Goal: Check status

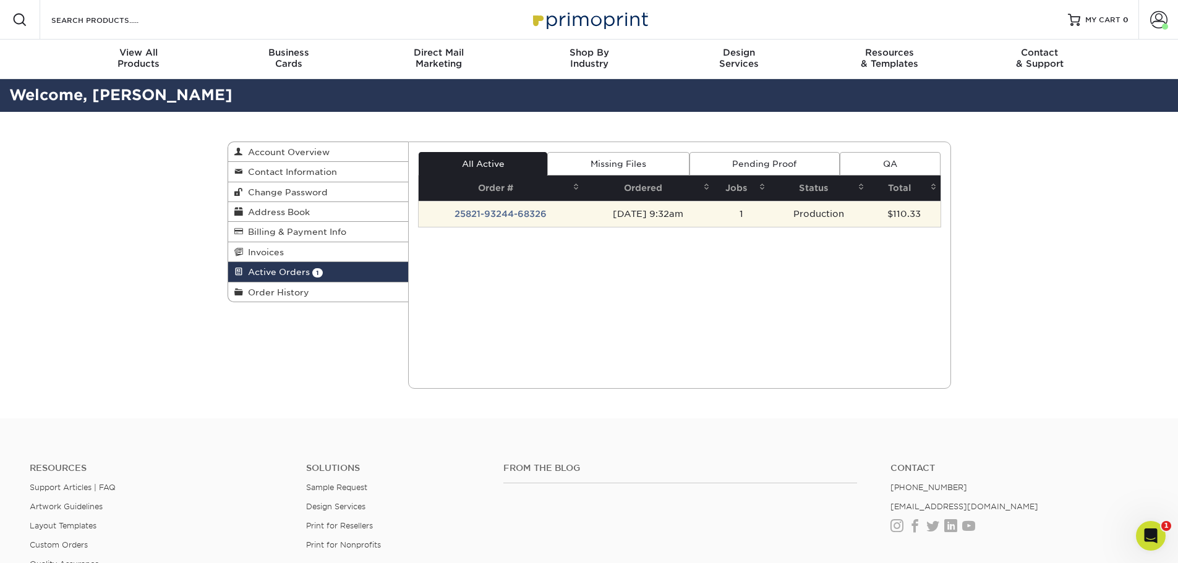
click at [487, 209] on td "25821-93244-68326" at bounding box center [501, 214] width 164 height 26
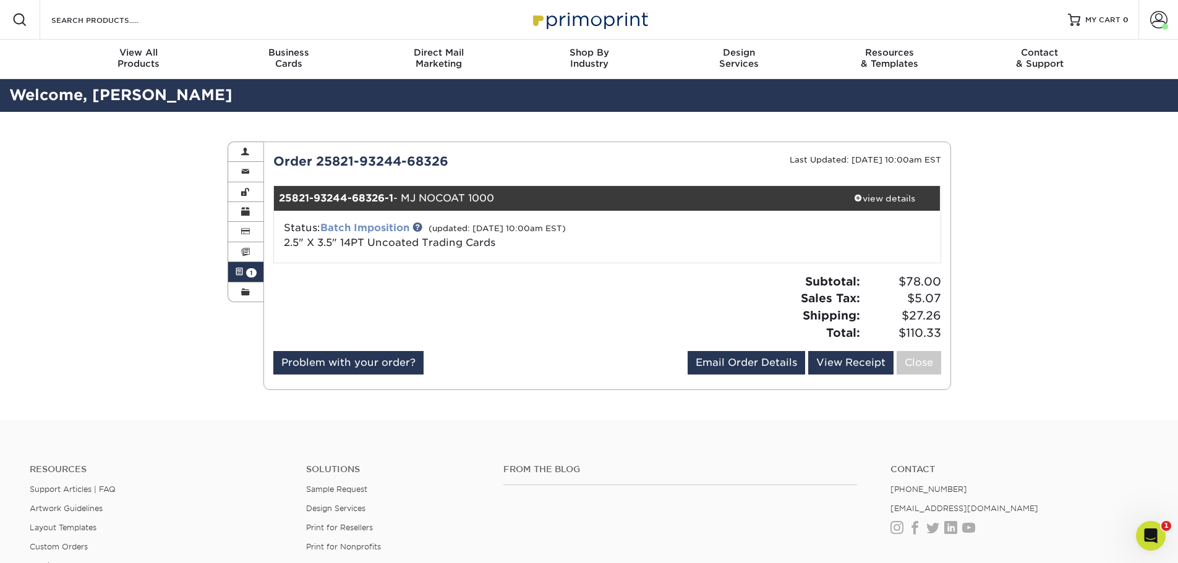
click at [347, 226] on link "Batch Imposition" at bounding box center [364, 228] width 89 height 12
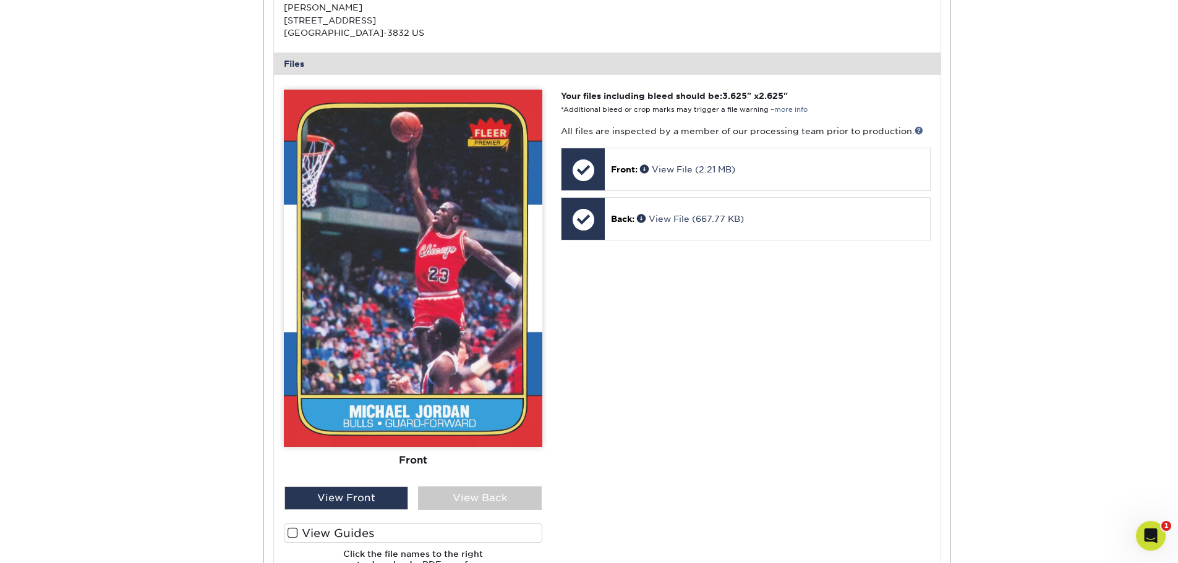
scroll to position [433, 0]
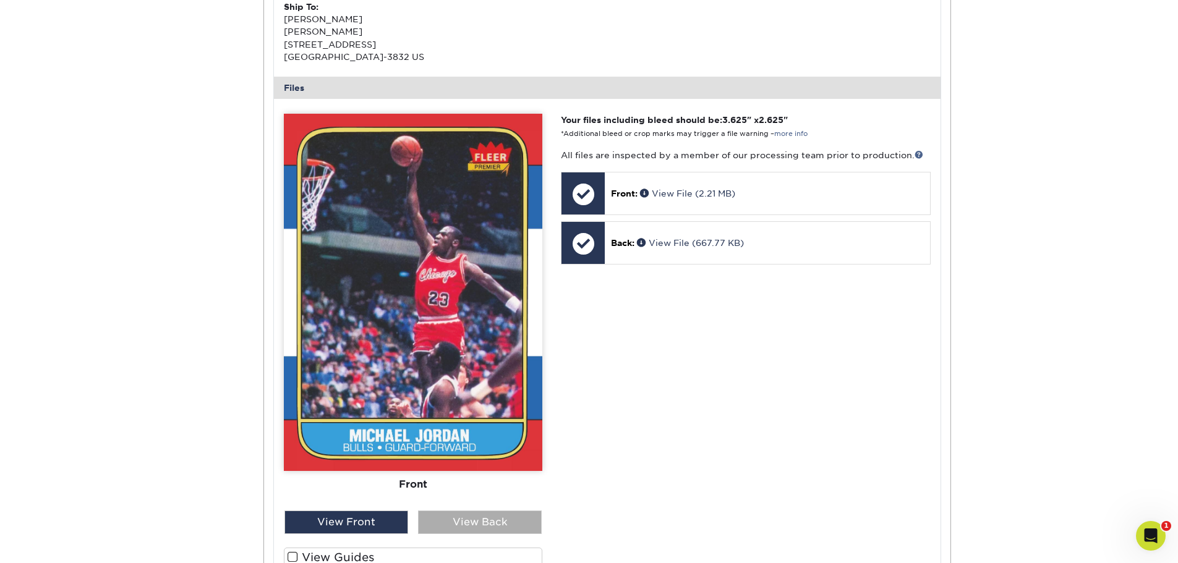
click at [485, 520] on div "View Back" at bounding box center [480, 522] width 124 height 23
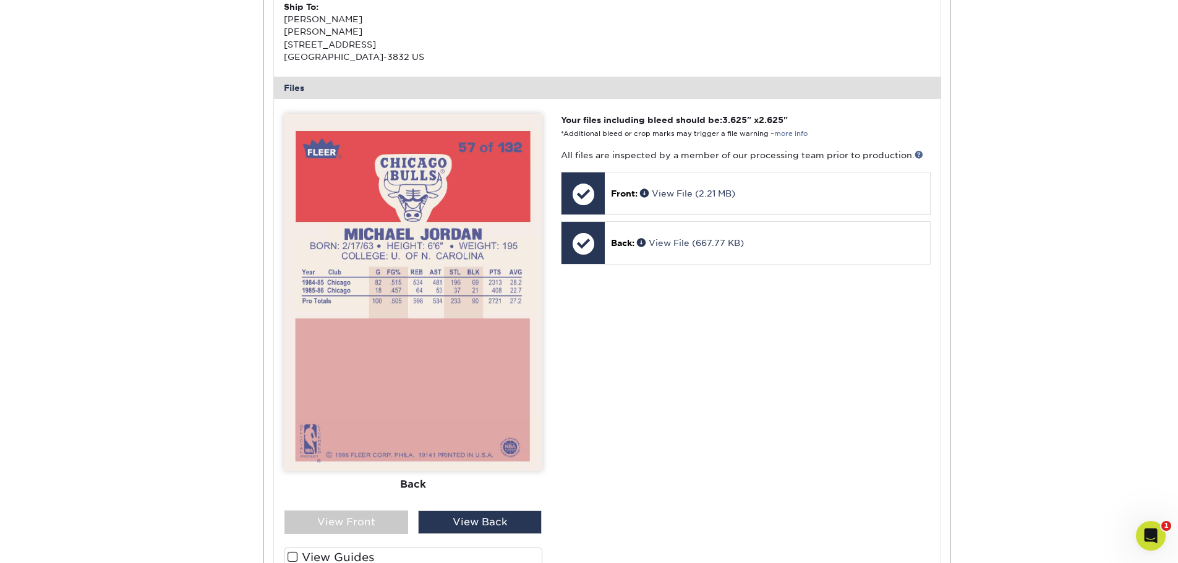
click at [500, 360] on img at bounding box center [413, 292] width 258 height 357
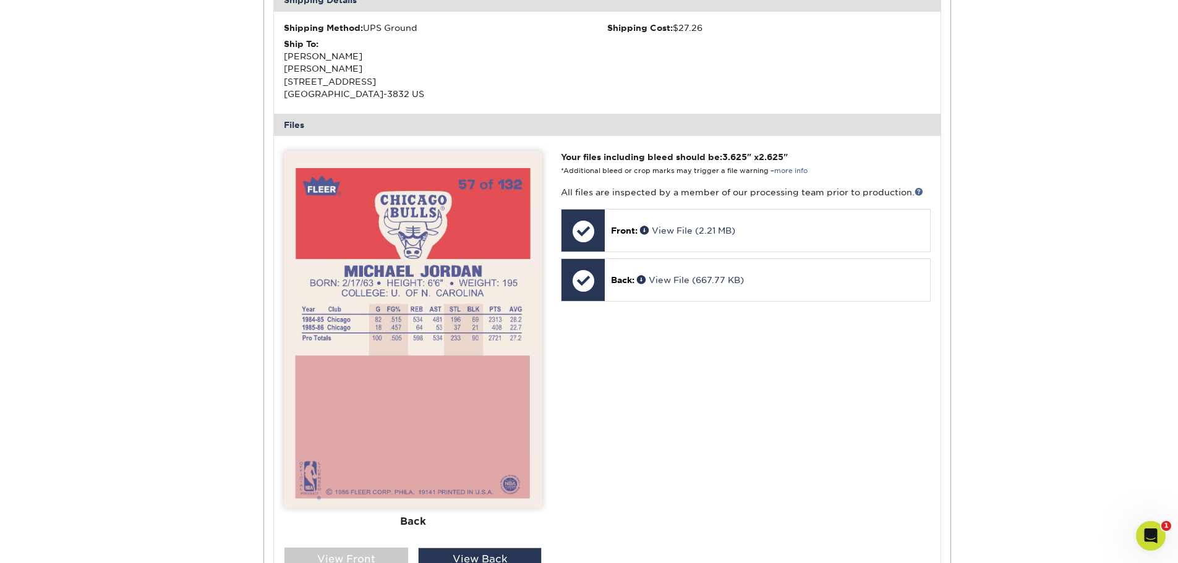
scroll to position [435, 0]
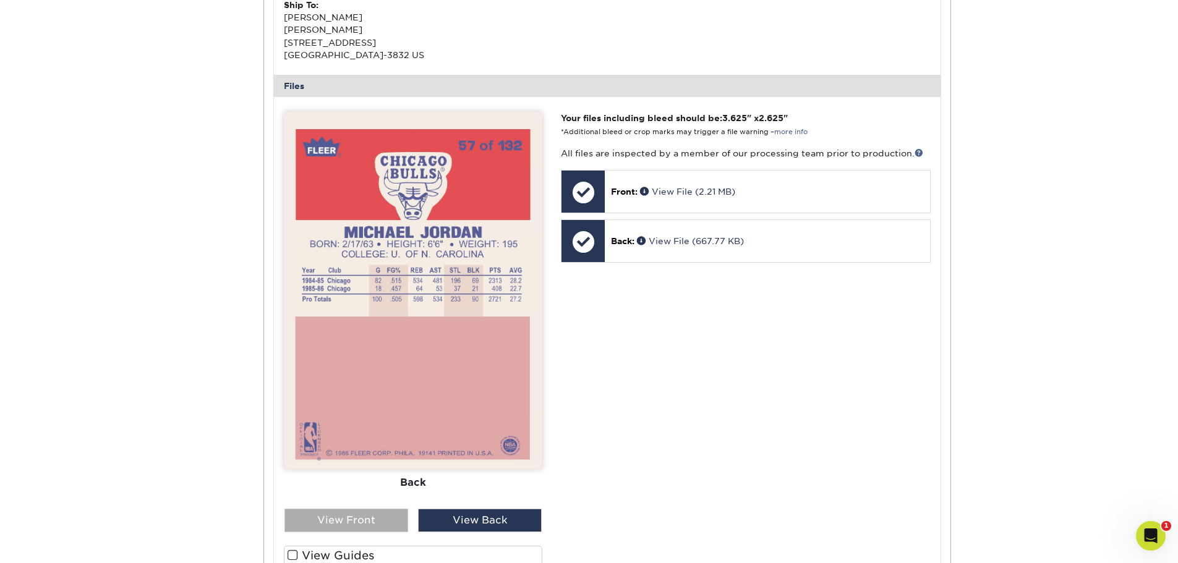
click at [376, 516] on div "View Front" at bounding box center [346, 520] width 124 height 23
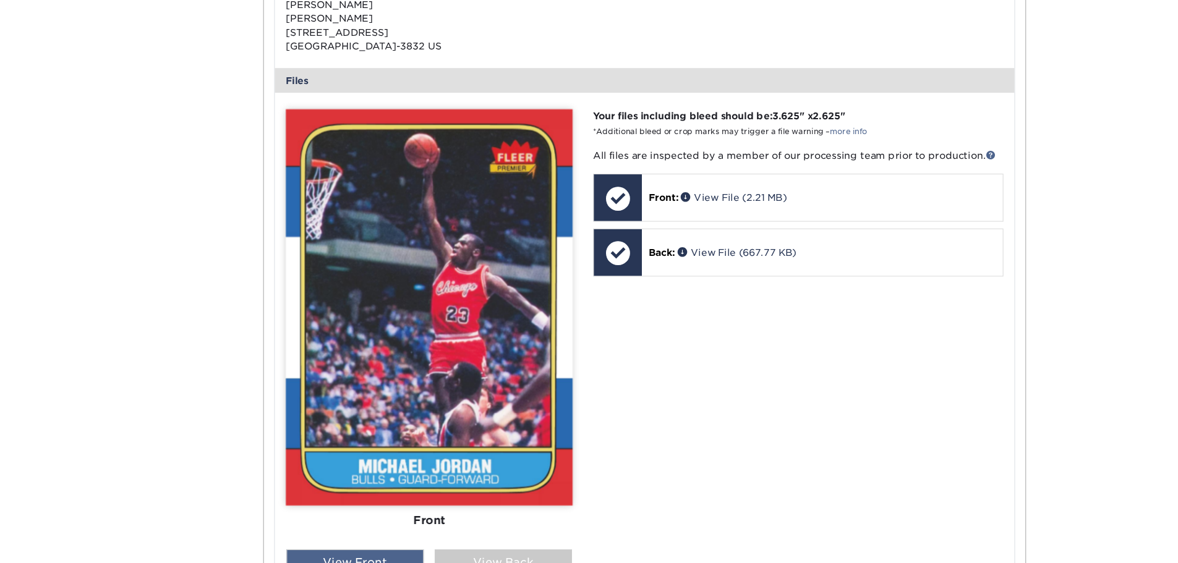
scroll to position [445, 0]
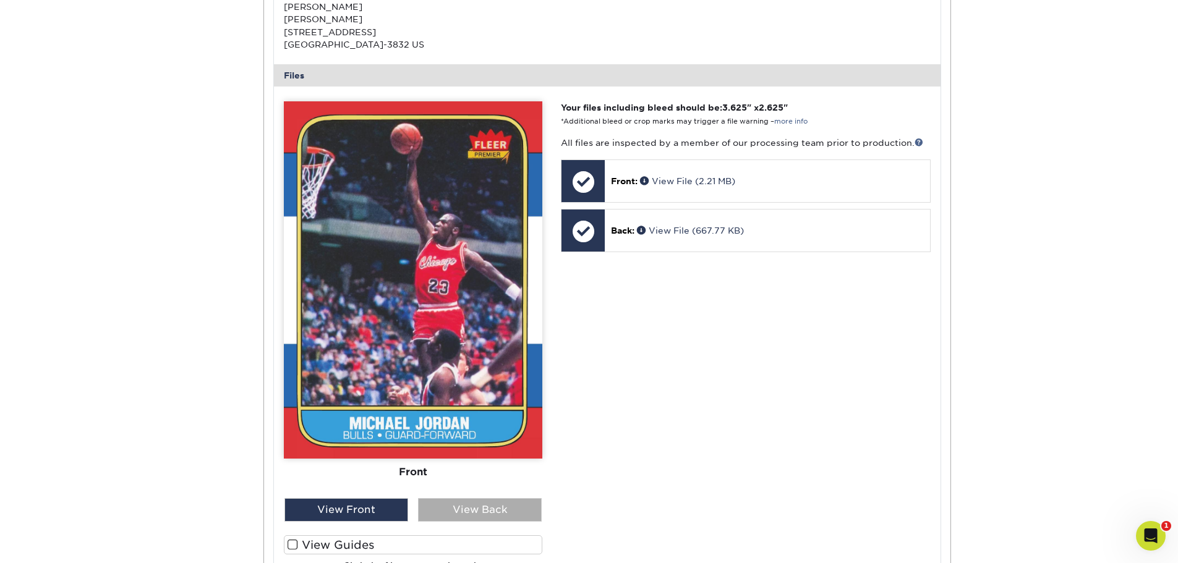
click at [495, 506] on div "View Back" at bounding box center [480, 509] width 124 height 23
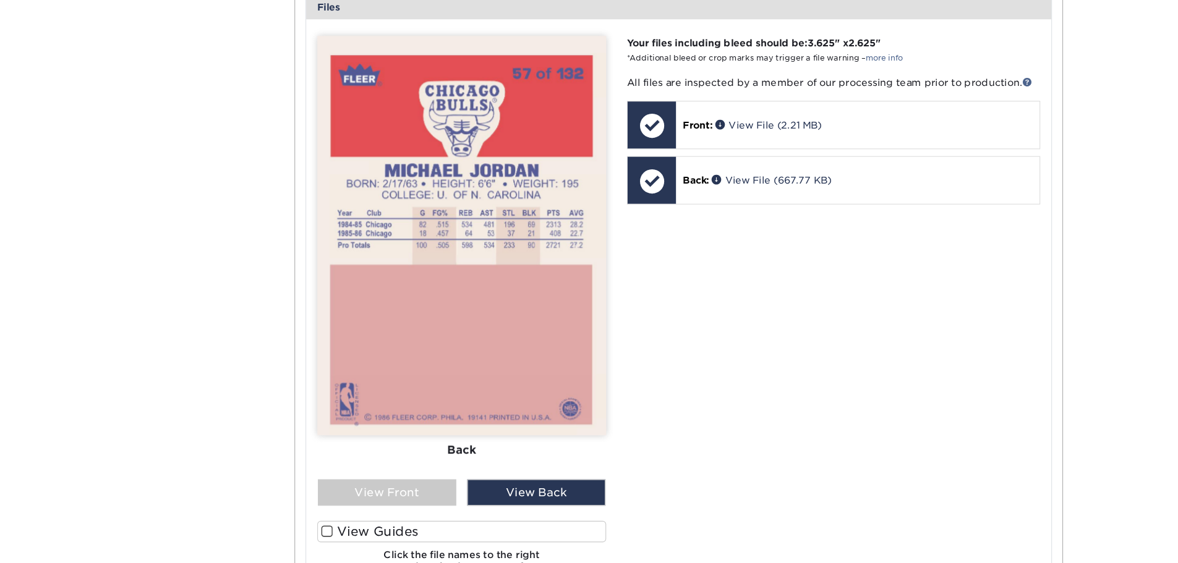
scroll to position [454, 0]
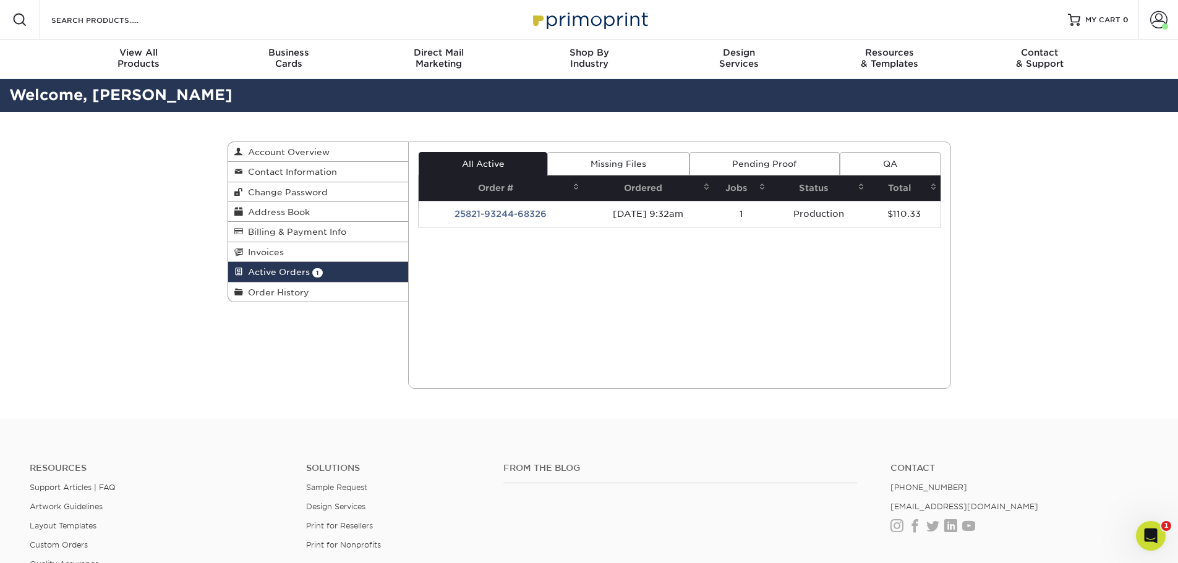
click at [525, 214] on td "25821-93244-68326" at bounding box center [501, 214] width 164 height 26
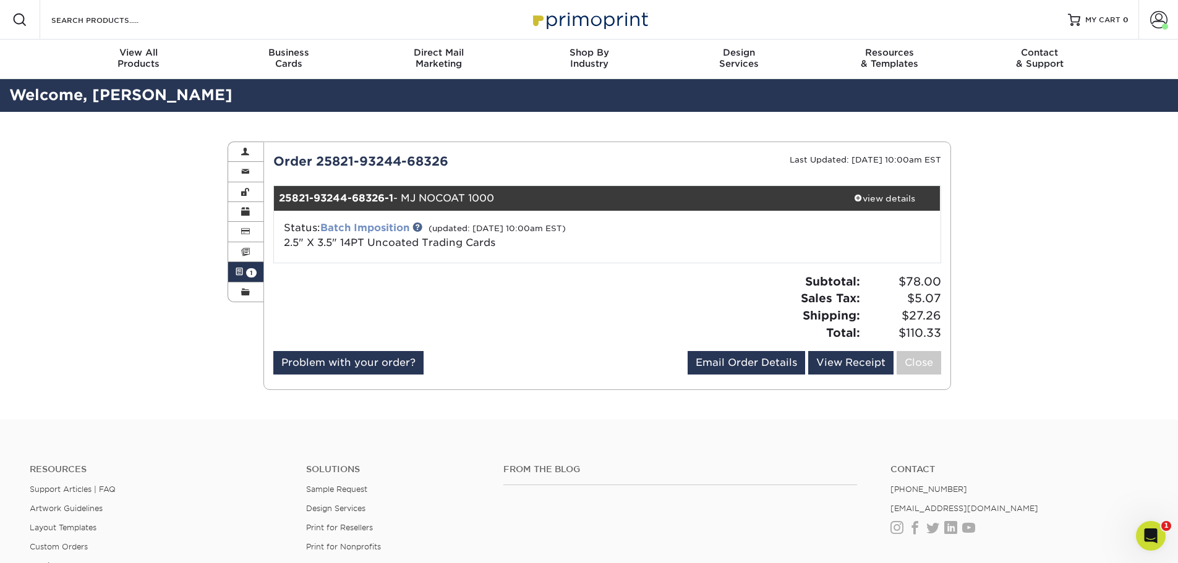
click at [390, 229] on link "Batch Imposition" at bounding box center [364, 228] width 89 height 12
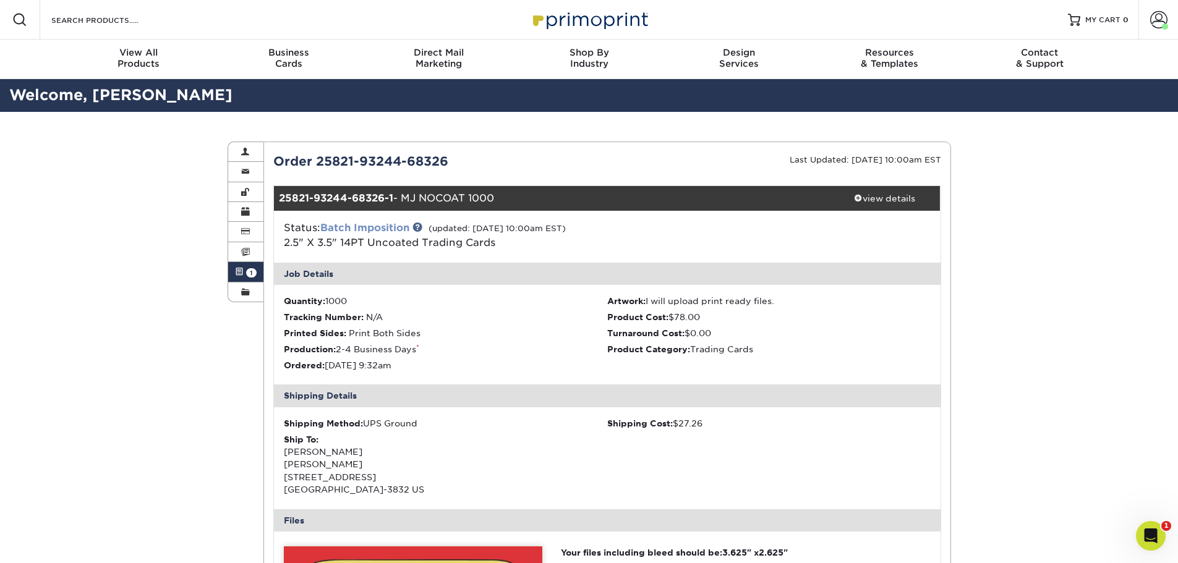
click at [378, 229] on link "Batch Imposition" at bounding box center [364, 228] width 89 height 12
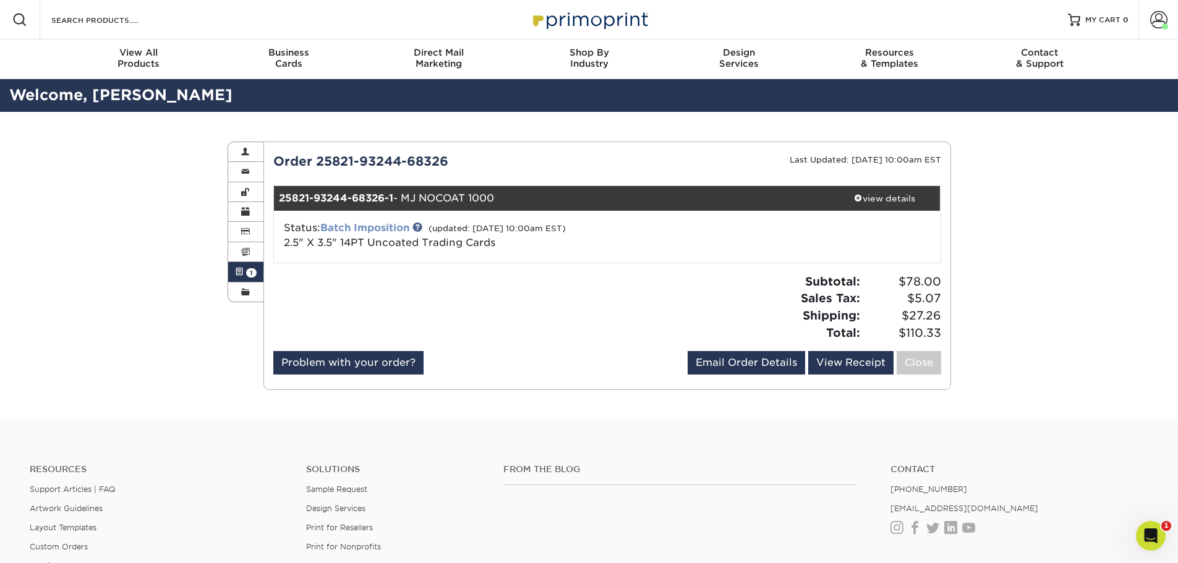
click at [378, 229] on link "Batch Imposition" at bounding box center [364, 228] width 89 height 12
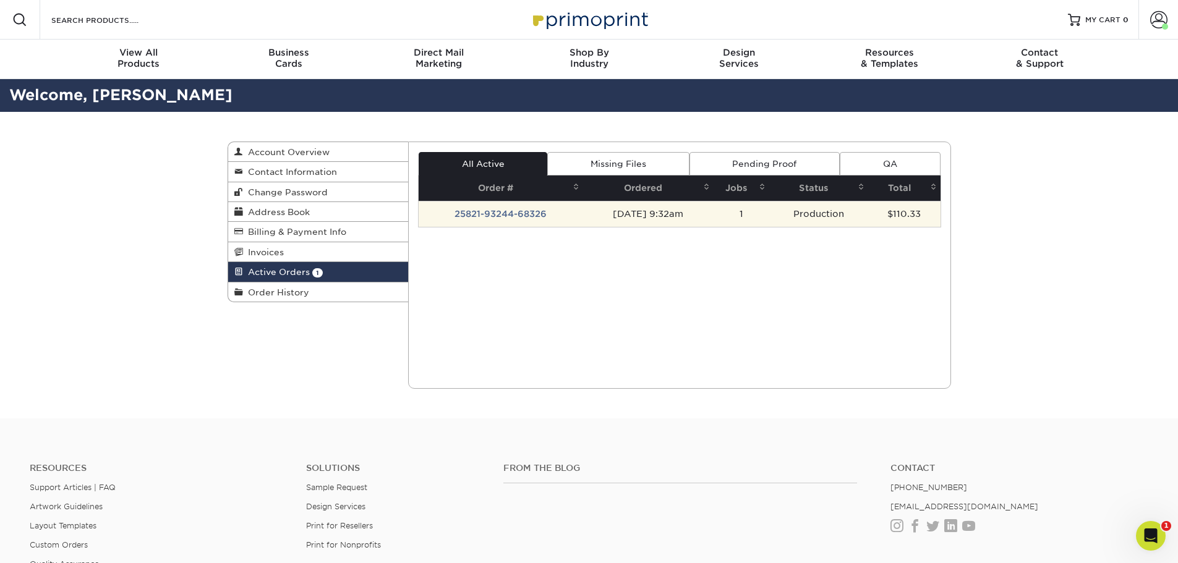
click at [519, 215] on td "25821-93244-68326" at bounding box center [501, 214] width 164 height 26
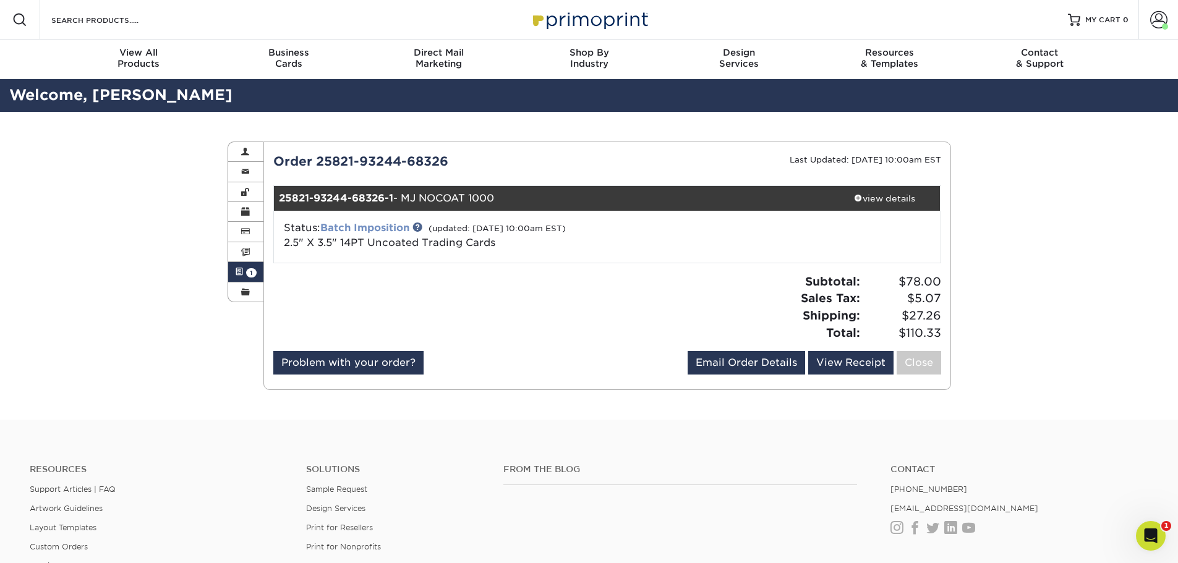
click at [384, 227] on link "Batch Imposition" at bounding box center [364, 228] width 89 height 12
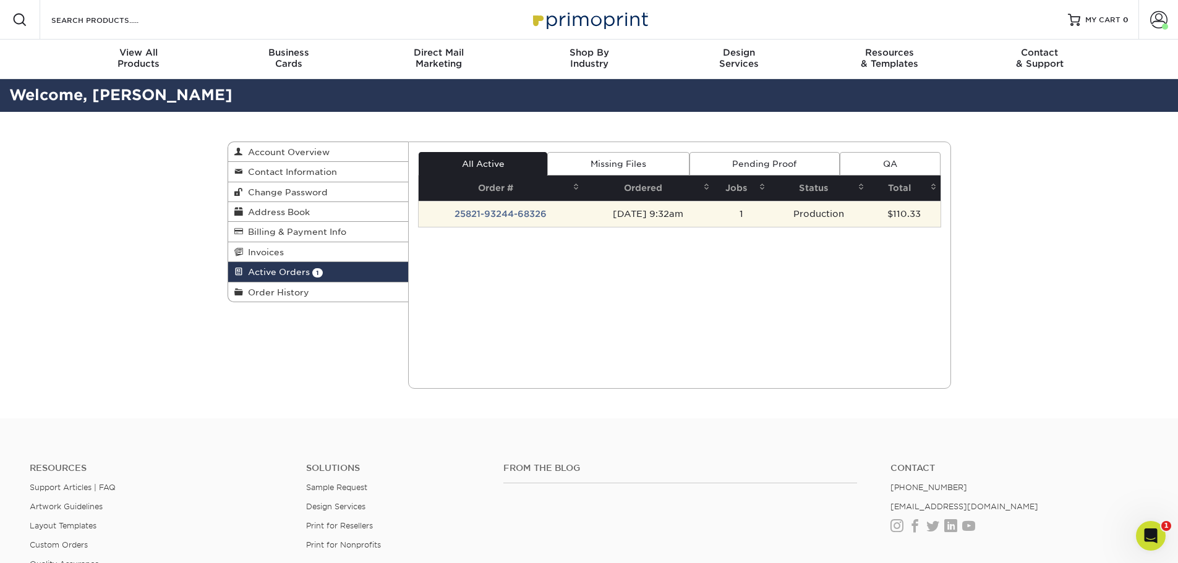
click at [509, 213] on td "25821-93244-68326" at bounding box center [501, 214] width 164 height 26
